Goal: Go to known website: Go to known website

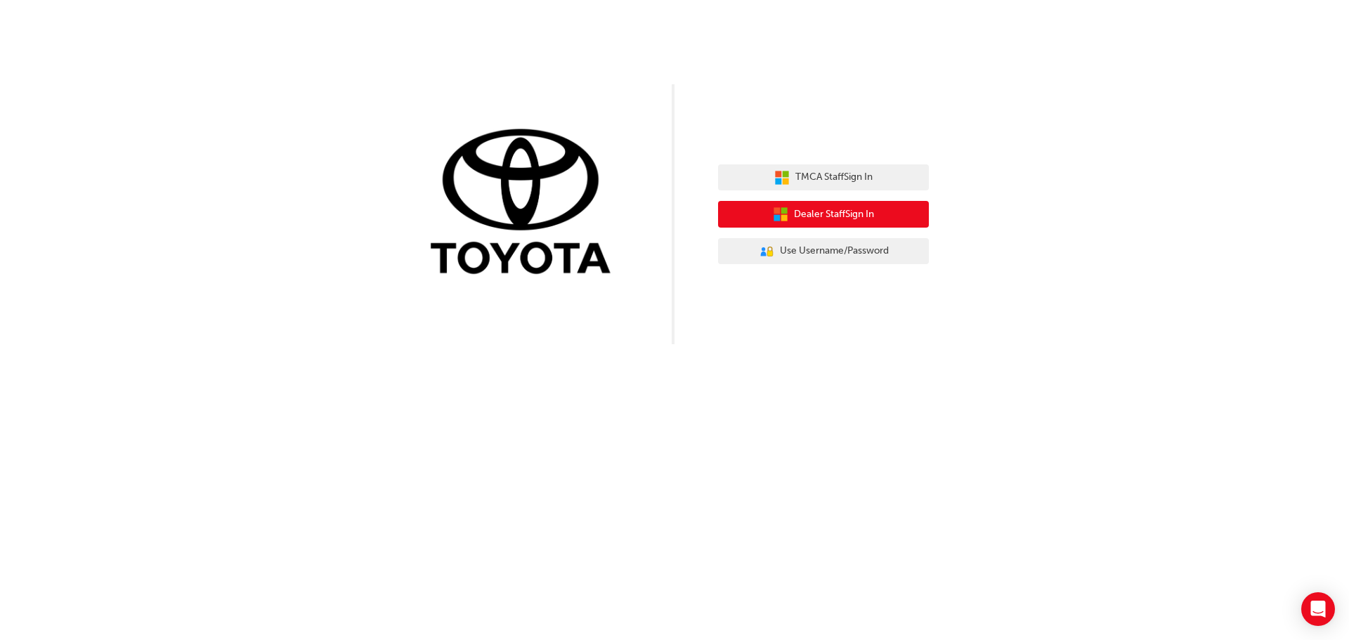
click at [826, 213] on span "Dealer Staff Sign In" at bounding box center [834, 215] width 80 height 16
